Goal: Task Accomplishment & Management: Manage account settings

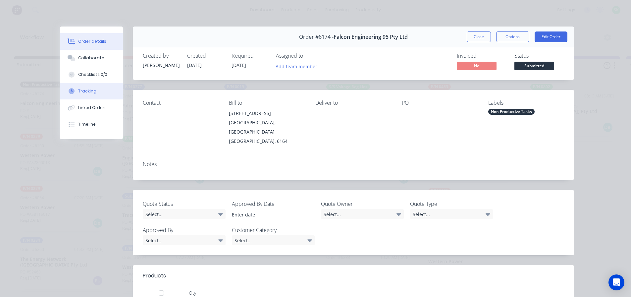
click at [91, 86] on button "Tracking" at bounding box center [91, 91] width 63 height 17
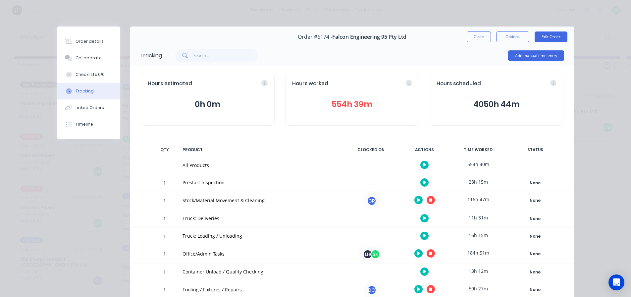
click at [430, 254] on button "button" at bounding box center [431, 253] width 8 height 8
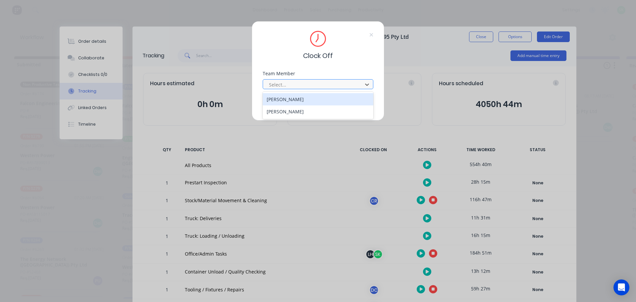
click at [333, 82] on div at bounding box center [313, 85] width 91 height 8
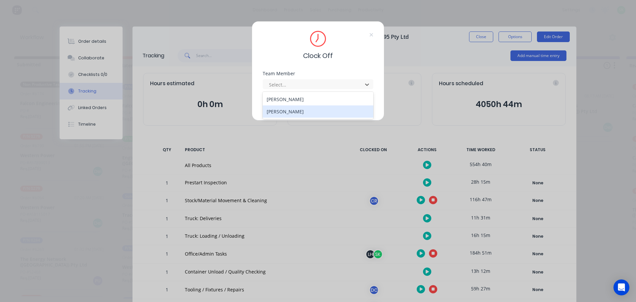
click at [292, 111] on div "[PERSON_NAME]" at bounding box center [318, 111] width 111 height 12
click at [287, 105] on button "Clock Off" at bounding box center [297, 105] width 36 height 11
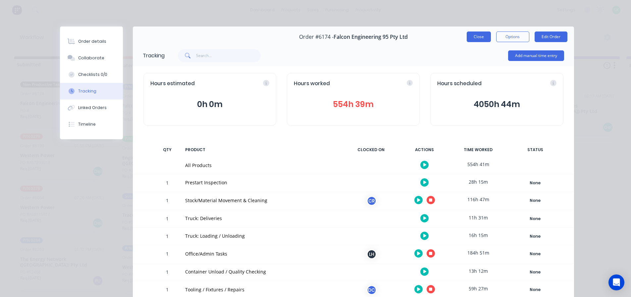
click at [475, 38] on button "Close" at bounding box center [479, 36] width 24 height 11
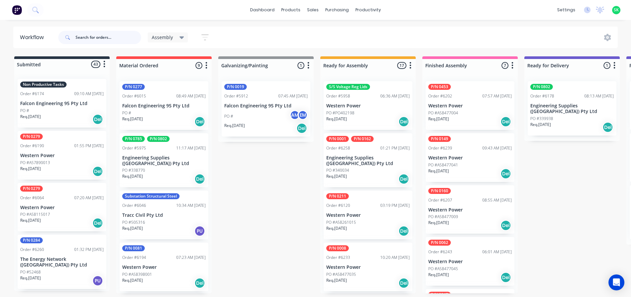
click at [85, 37] on input "text" at bounding box center [109, 37] width 66 height 13
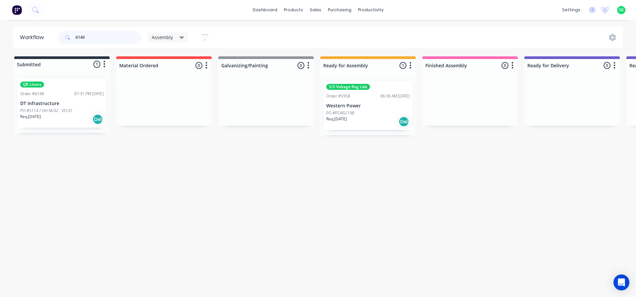
type input "6140"
click at [184, 38] on div "Assembly" at bounding box center [168, 37] width 40 height 10
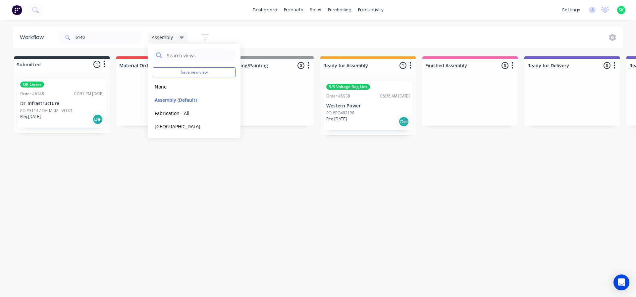
click at [242, 41] on div "6140 Assembly Save new view None edit Assembly (Default) edit Fabrication - All…" at bounding box center [340, 38] width 566 height 20
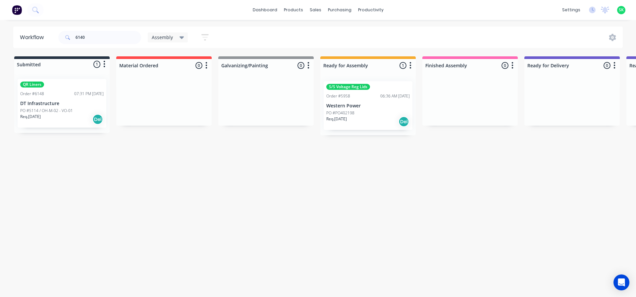
drag, startPoint x: 207, startPoint y: 34, endPoint x: 204, endPoint y: 35, distance: 3.6
click at [206, 34] on icon "button" at bounding box center [204, 37] width 7 height 8
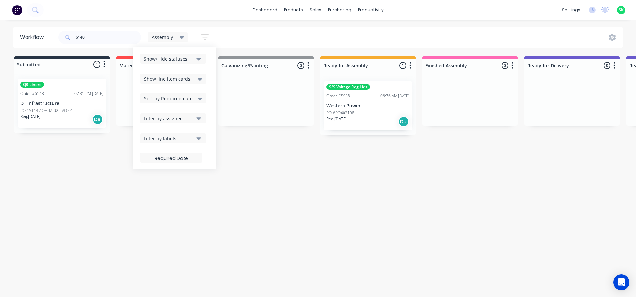
click at [198, 138] on icon "button" at bounding box center [199, 138] width 5 height 3
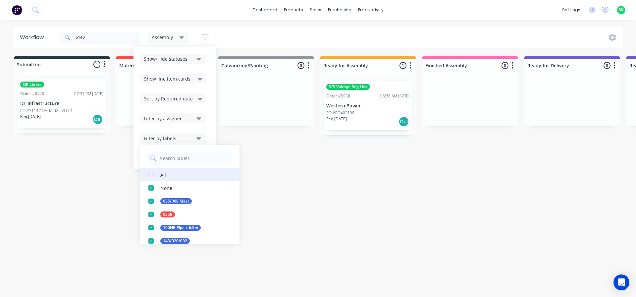
click at [170, 174] on button "All" at bounding box center [189, 174] width 99 height 13
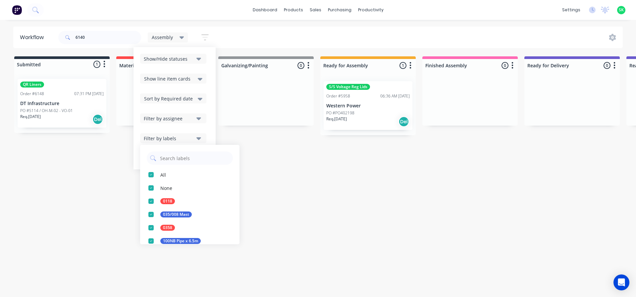
click at [281, 206] on div "Workflow 6140 Assembly Save new view None edit Assembly (Default) edit Fabricat…" at bounding box center [318, 155] width 636 height 257
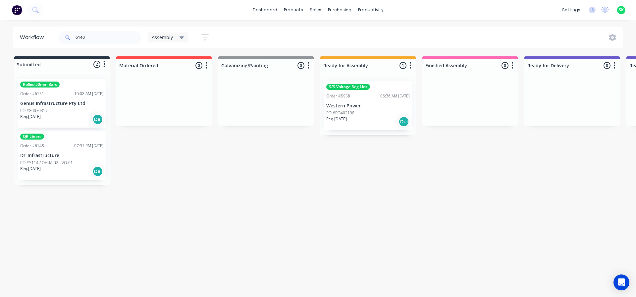
click at [182, 37] on icon at bounding box center [182, 37] width 5 height 3
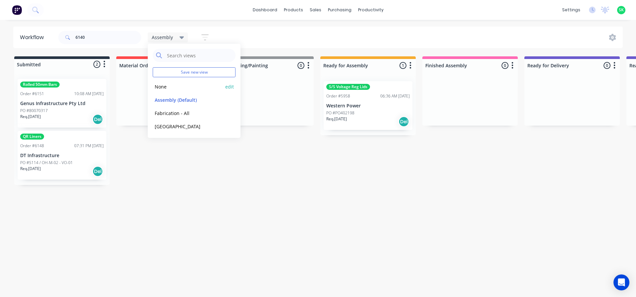
click at [167, 87] on button "None" at bounding box center [188, 87] width 71 height 8
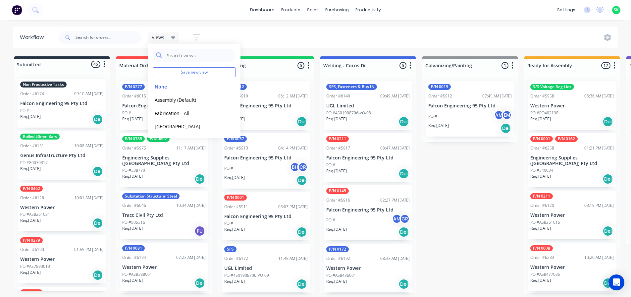
click at [249, 44] on div "Views Save new view None edit Assembly (Default) edit Fabrication - All edit We…" at bounding box center [337, 38] width 561 height 20
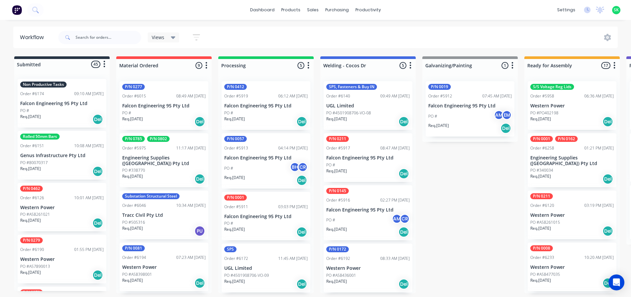
click at [197, 34] on icon "button" at bounding box center [196, 37] width 7 height 8
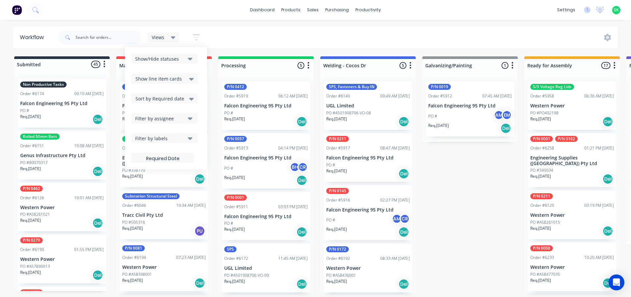
click at [191, 137] on icon "button" at bounding box center [190, 138] width 5 height 7
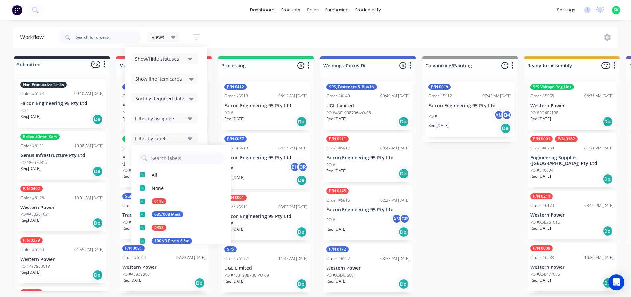
drag, startPoint x: 230, startPoint y: 34, endPoint x: 158, endPoint y: 24, distance: 72.4
click at [229, 34] on div "Views Save new view None edit Assembly (Default) edit Fabrication - All edit We…" at bounding box center [337, 38] width 561 height 20
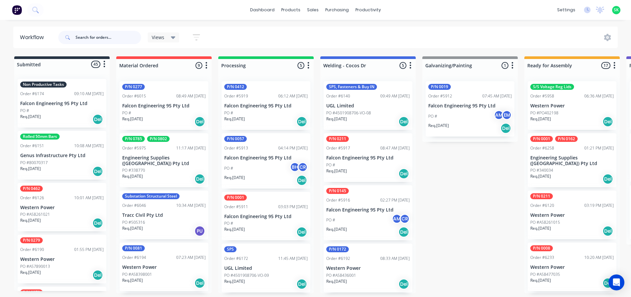
click at [77, 38] on input "text" at bounding box center [109, 37] width 66 height 13
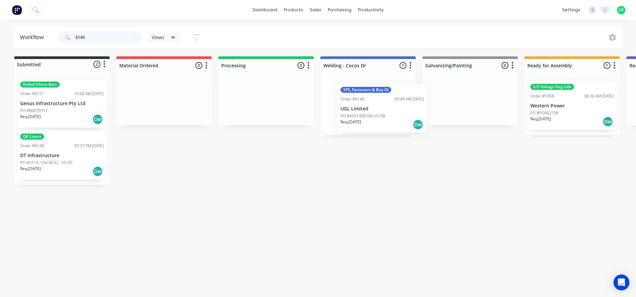
drag, startPoint x: 376, startPoint y: 111, endPoint x: 393, endPoint y: 115, distance: 17.9
click at [393, 115] on div "SPS, Fasteners & Buy IN Order #6140 09:49 AM 25/08/25 UGL Limited PO #450190870…" at bounding box center [367, 105] width 95 height 59
type input "6140"
click at [366, 112] on p "PO #4501908706-VO-08" at bounding box center [348, 113] width 45 height 6
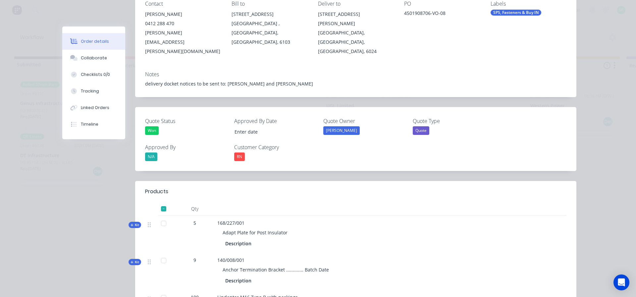
scroll to position [99, 0]
click at [91, 94] on button "Tracking" at bounding box center [93, 91] width 63 height 17
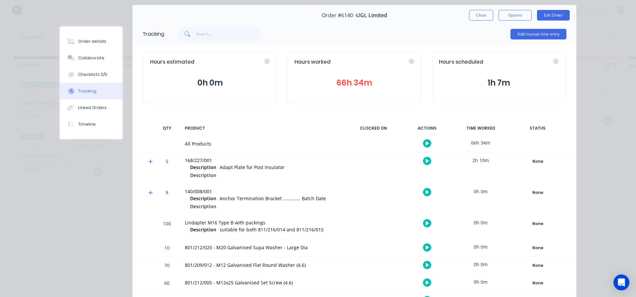
scroll to position [33, 0]
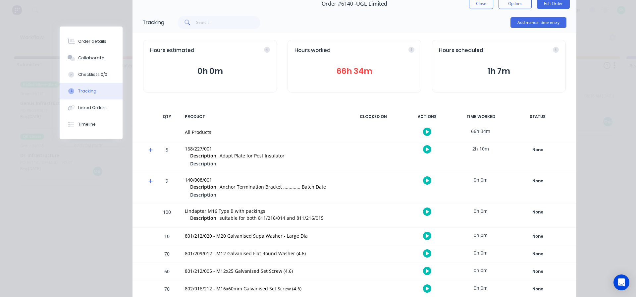
click at [427, 131] on button "button" at bounding box center [427, 132] width 8 height 8
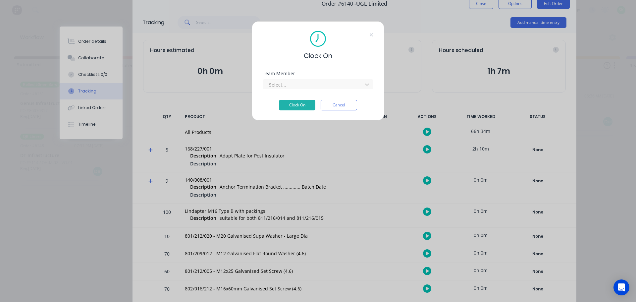
click at [321, 76] on div "Team Member Select..." at bounding box center [318, 80] width 111 height 18
click at [315, 83] on div at bounding box center [313, 85] width 91 height 8
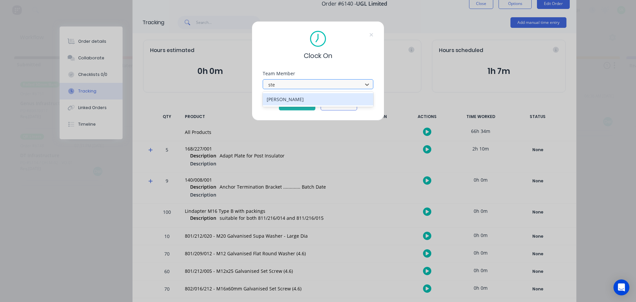
type input "step"
click at [314, 97] on div "[PERSON_NAME]" at bounding box center [318, 99] width 111 height 12
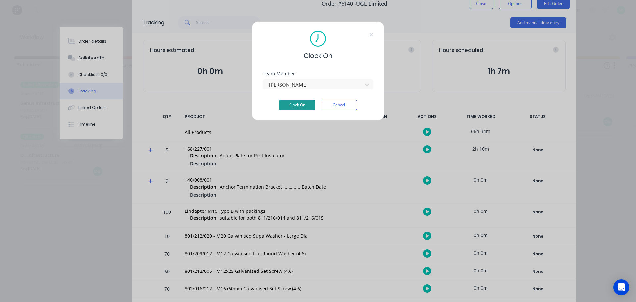
click at [296, 104] on button "Clock On" at bounding box center [297, 105] width 36 height 11
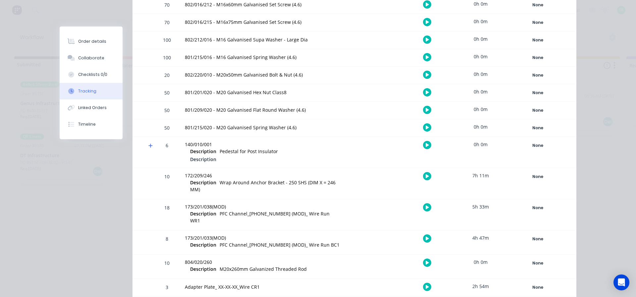
scroll to position [298, 0]
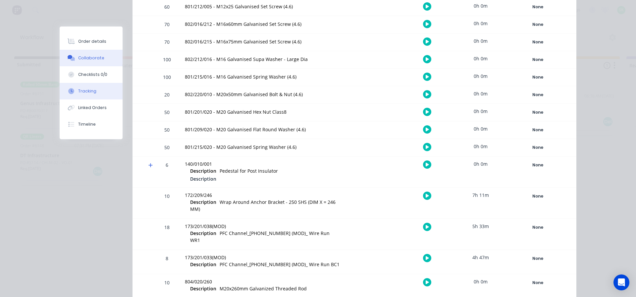
click at [101, 56] on button "Collaborate" at bounding box center [91, 58] width 63 height 17
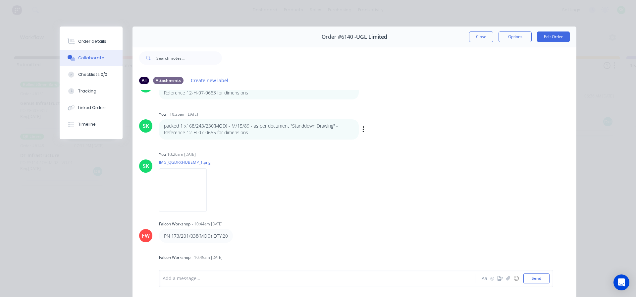
scroll to position [1567, 0]
